Goal: Navigation & Orientation: Find specific page/section

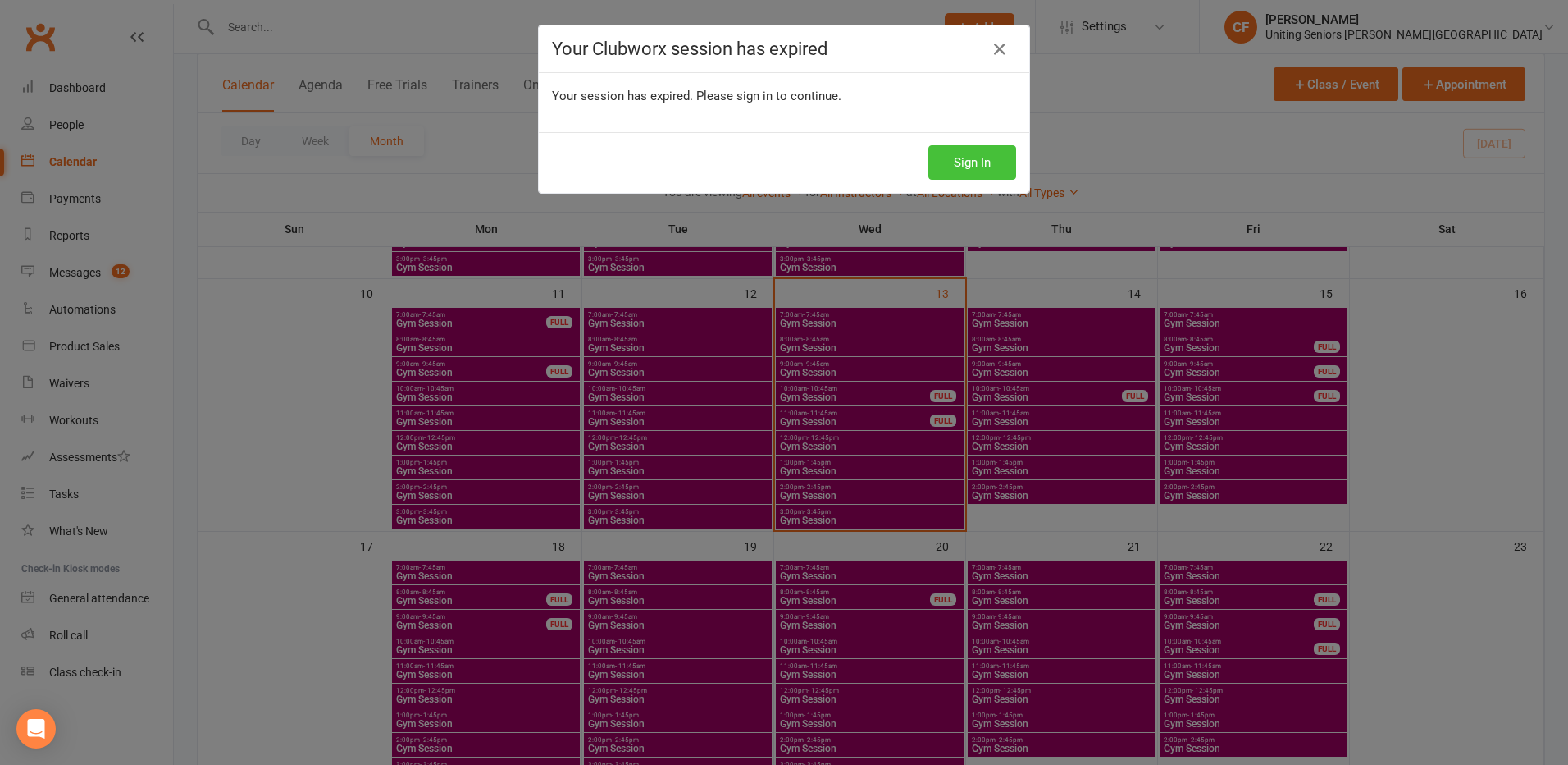
click at [971, 154] on button "Sign In" at bounding box center [972, 162] width 88 height 34
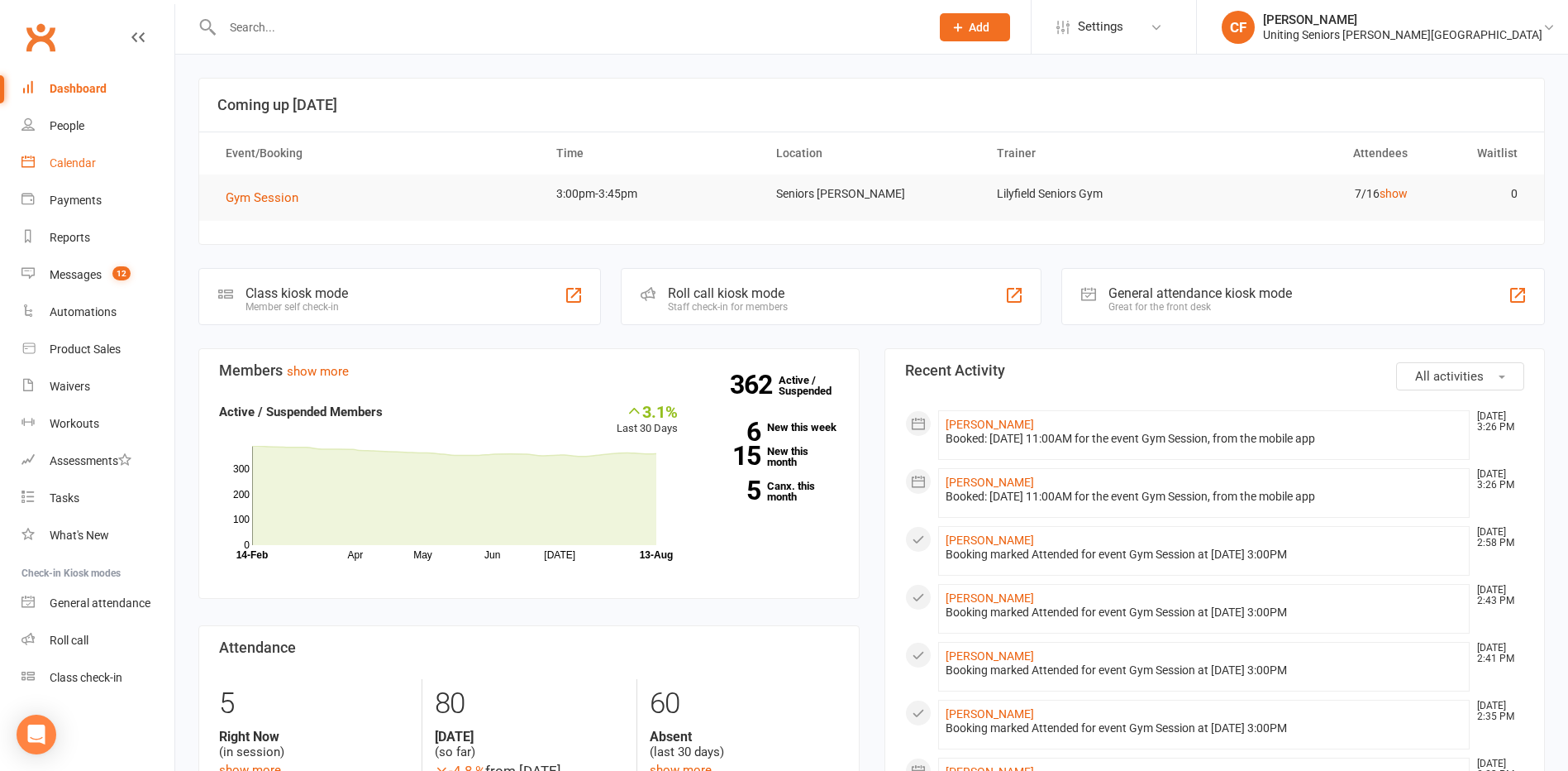
click at [73, 162] on div "Calendar" at bounding box center [72, 163] width 47 height 13
